Goal: Check status

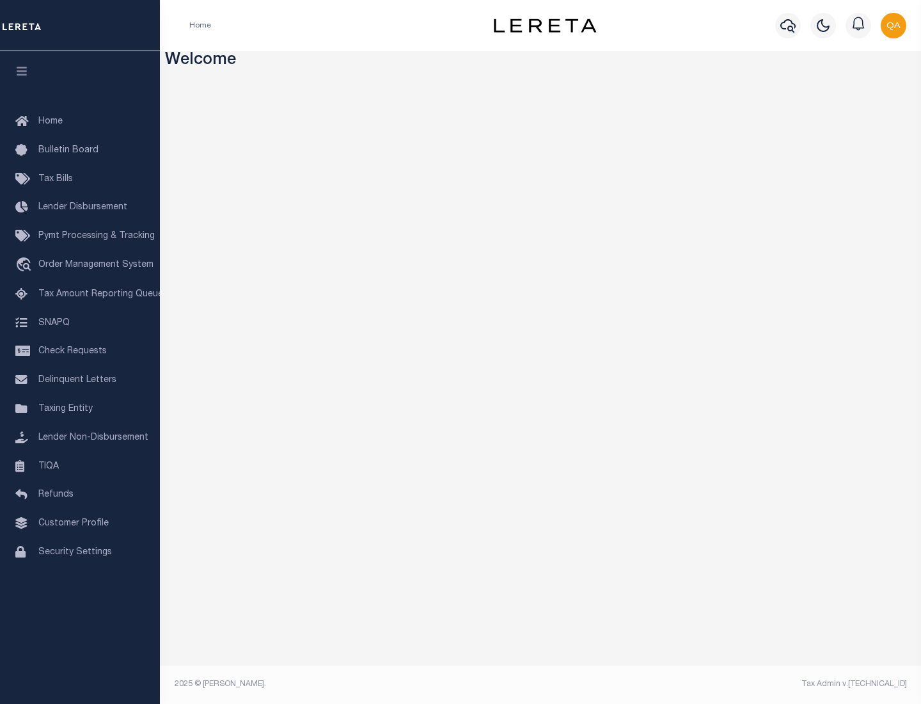
click at [80, 351] on span "Check Requests" at bounding box center [72, 351] width 68 height 9
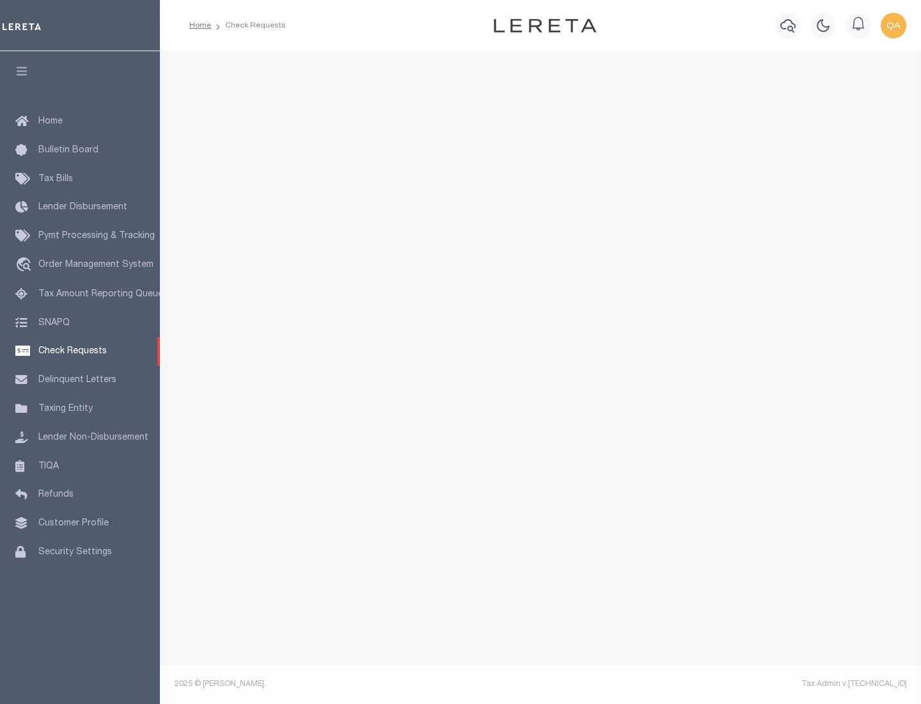
select select "50"
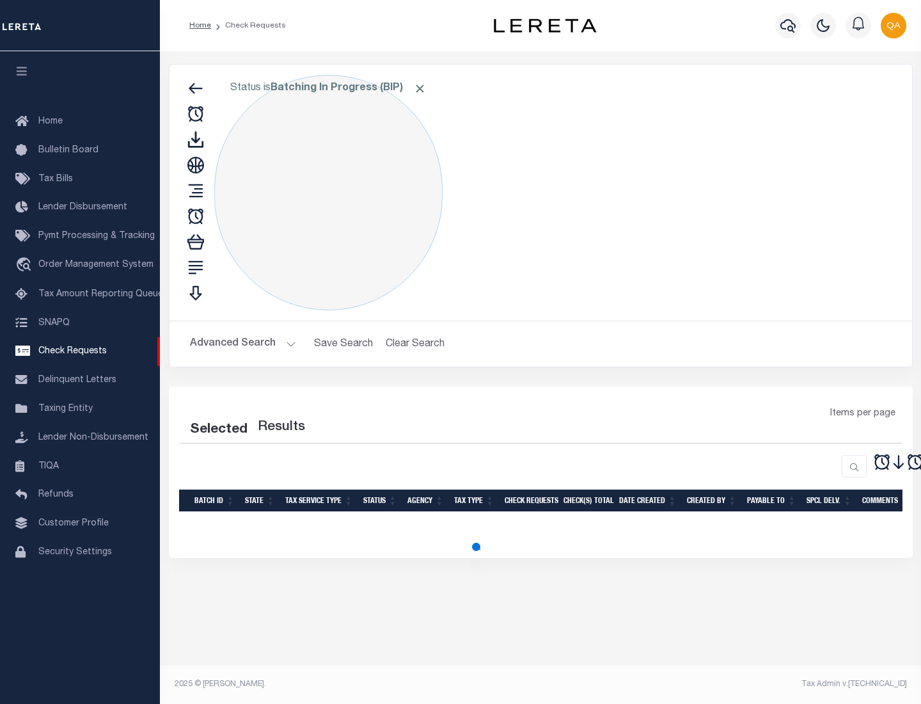
select select "50"
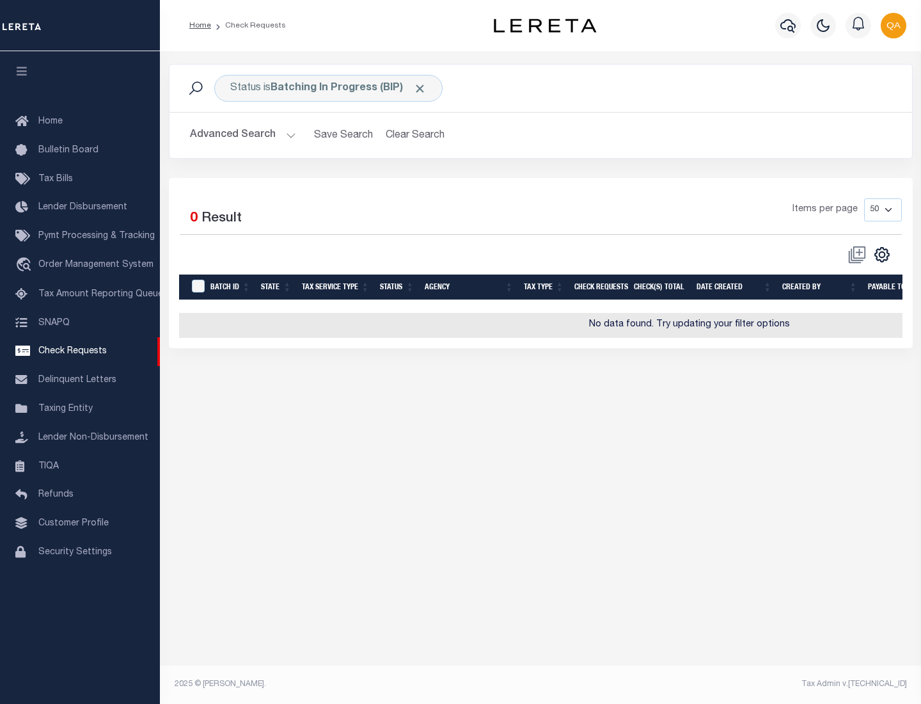
click at [420, 88] on span "Click to Remove" at bounding box center [419, 88] width 13 height 13
